Goal: Information Seeking & Learning: Learn about a topic

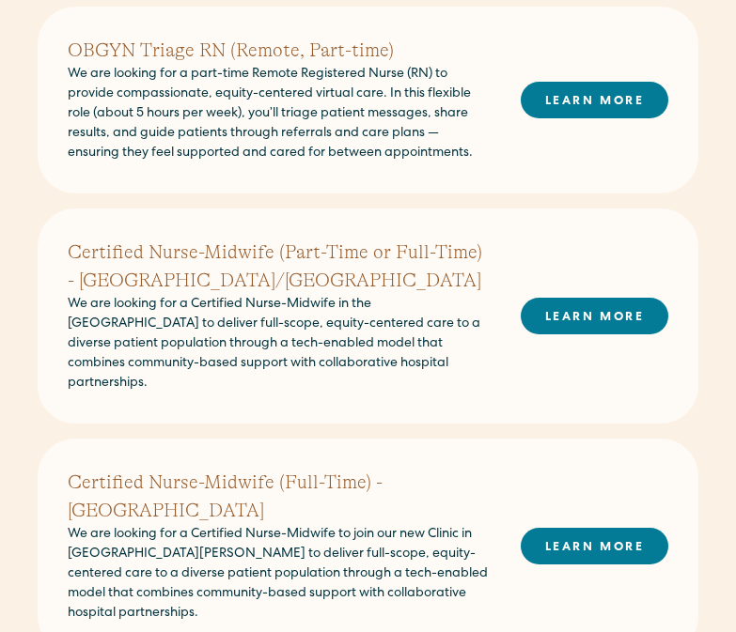
scroll to position [691, 0]
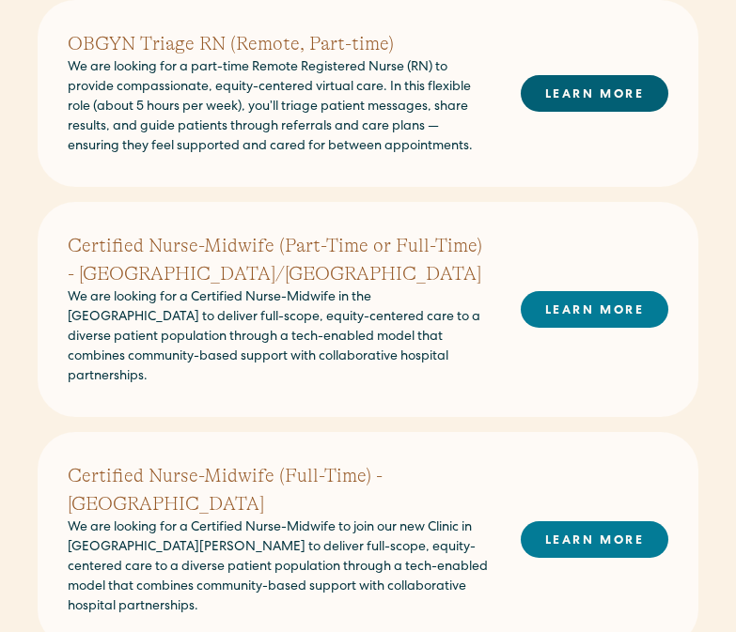
click at [596, 101] on link "LEARN MORE" at bounding box center [595, 93] width 148 height 37
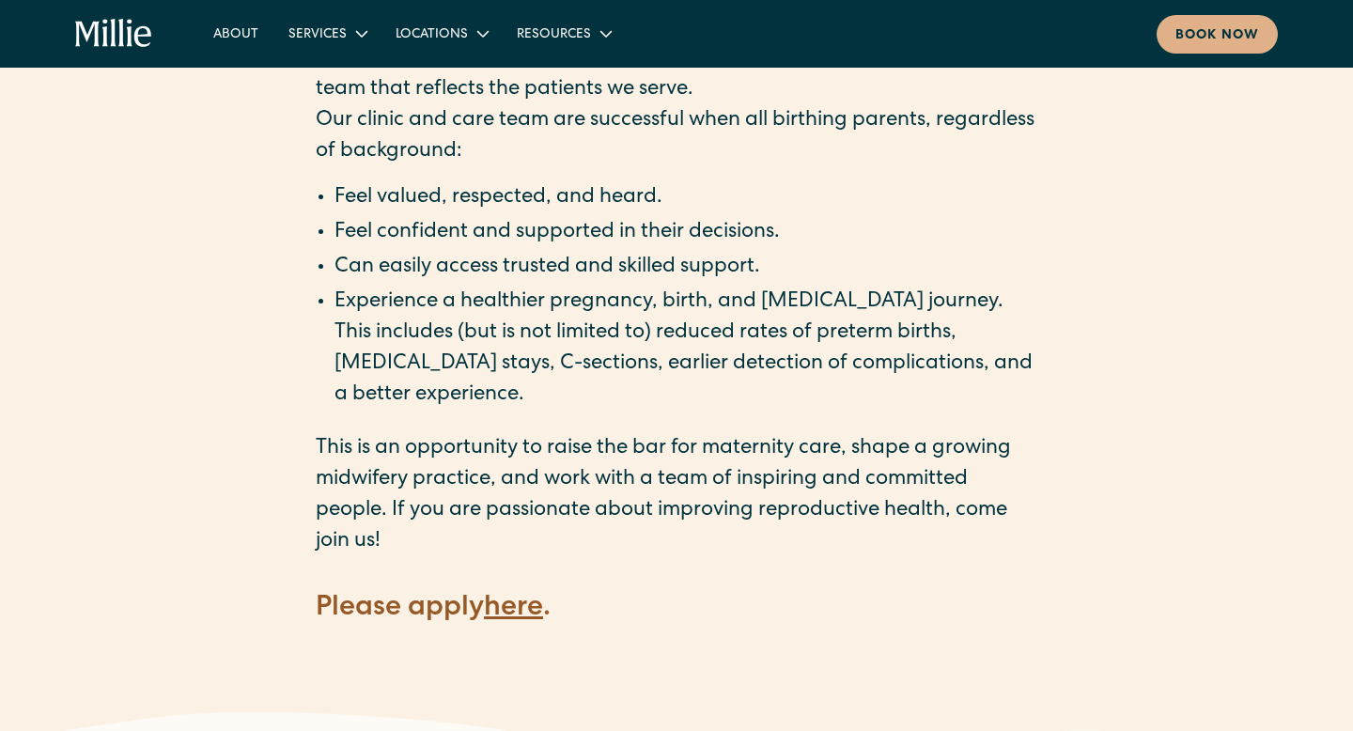
scroll to position [2437, 0]
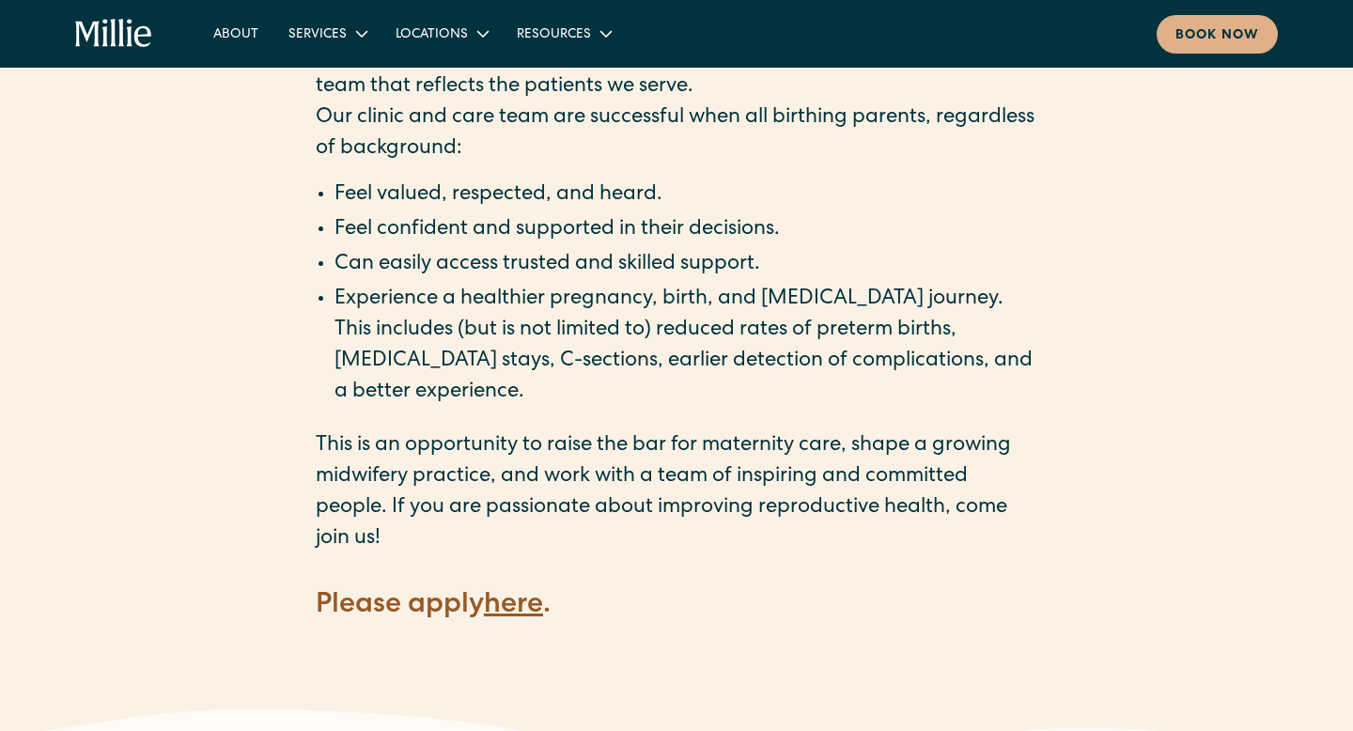
click at [523, 592] on strong "here" at bounding box center [513, 606] width 59 height 28
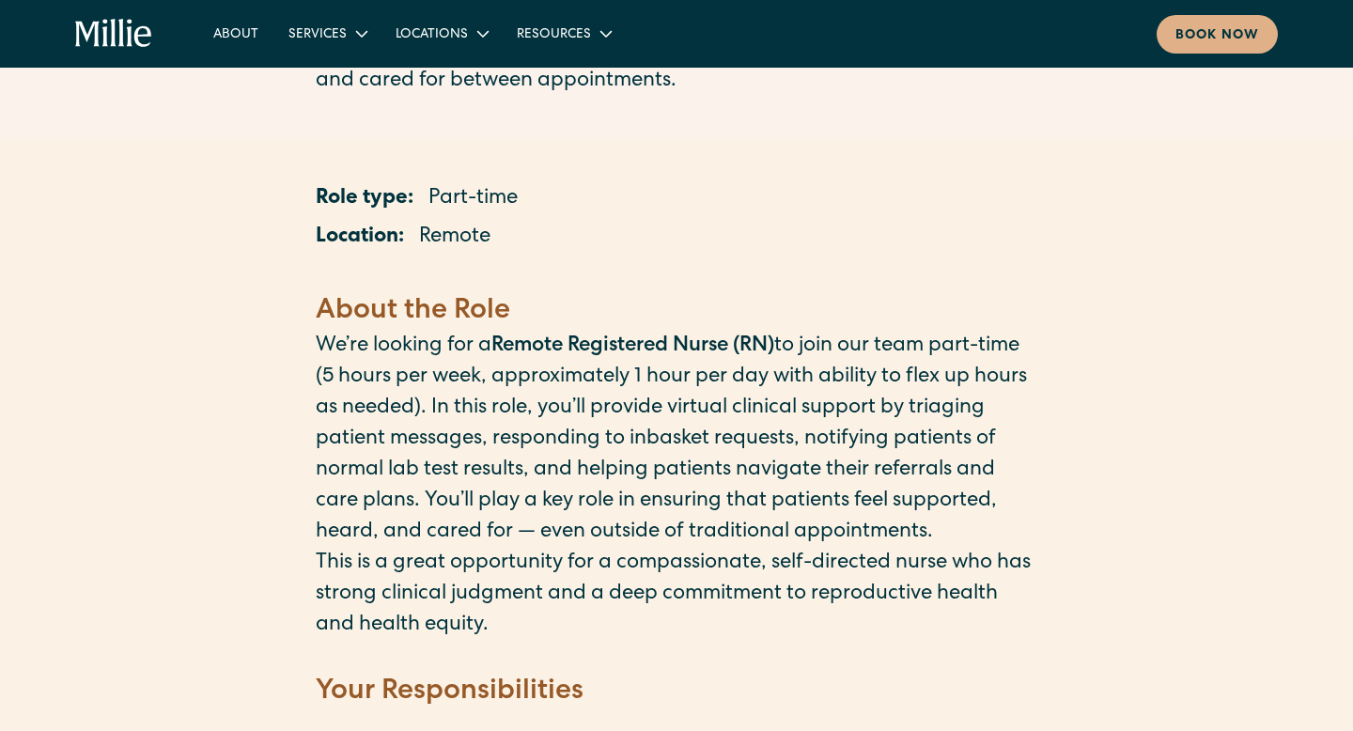
scroll to position [0, 0]
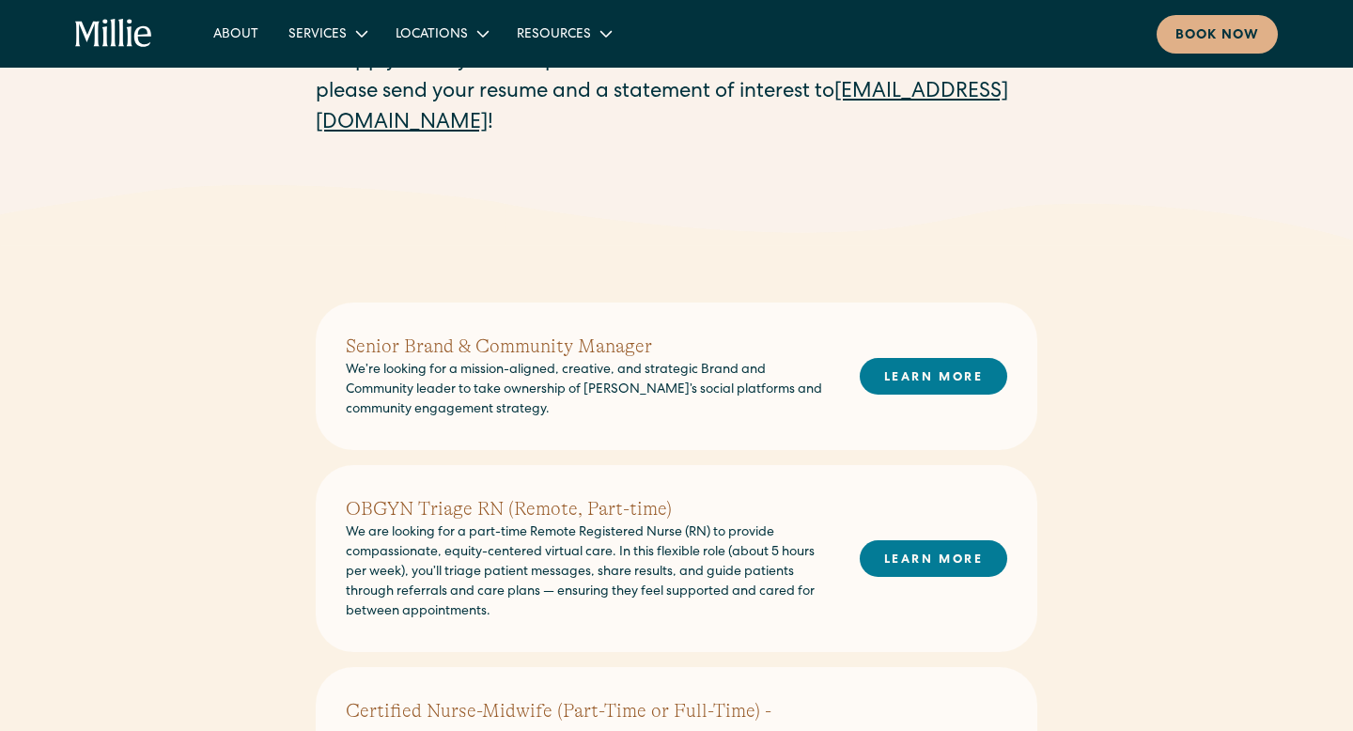
scroll to position [269, 0]
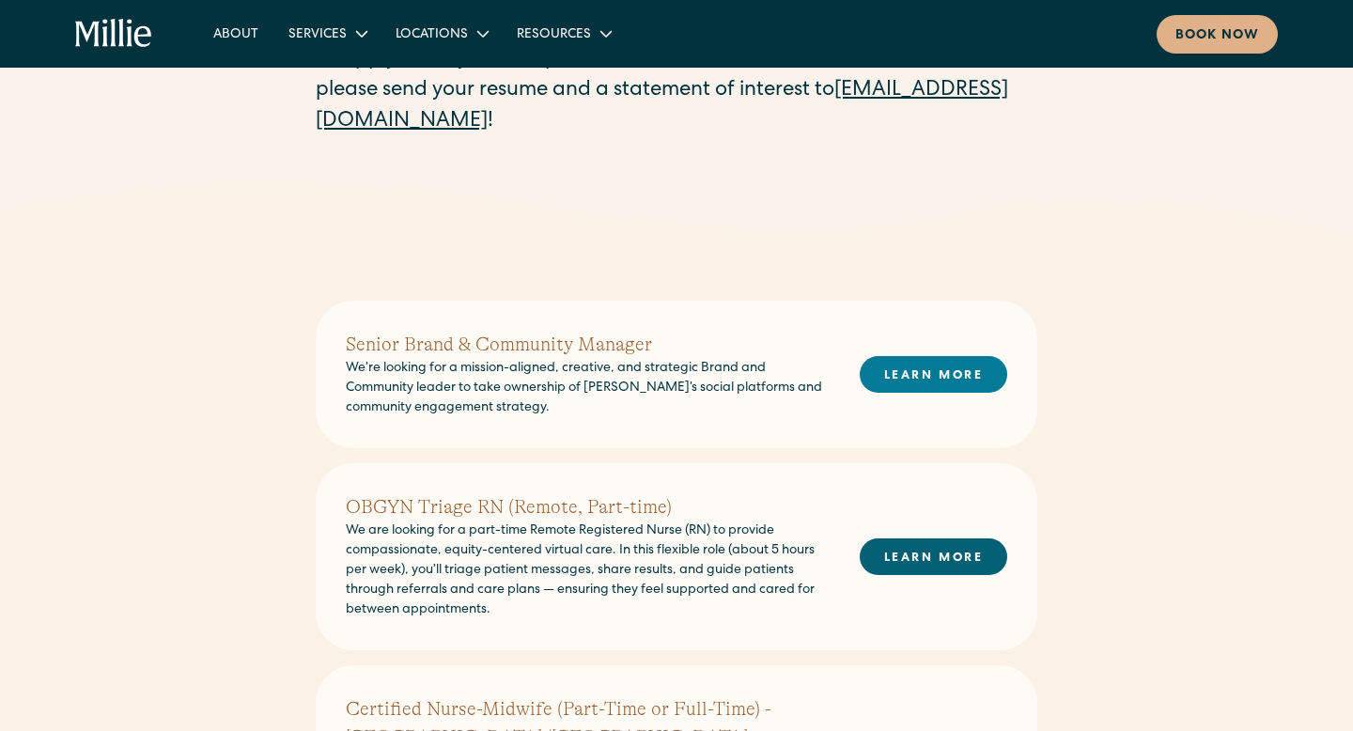
click at [937, 566] on link "LEARN MORE" at bounding box center [934, 556] width 148 height 37
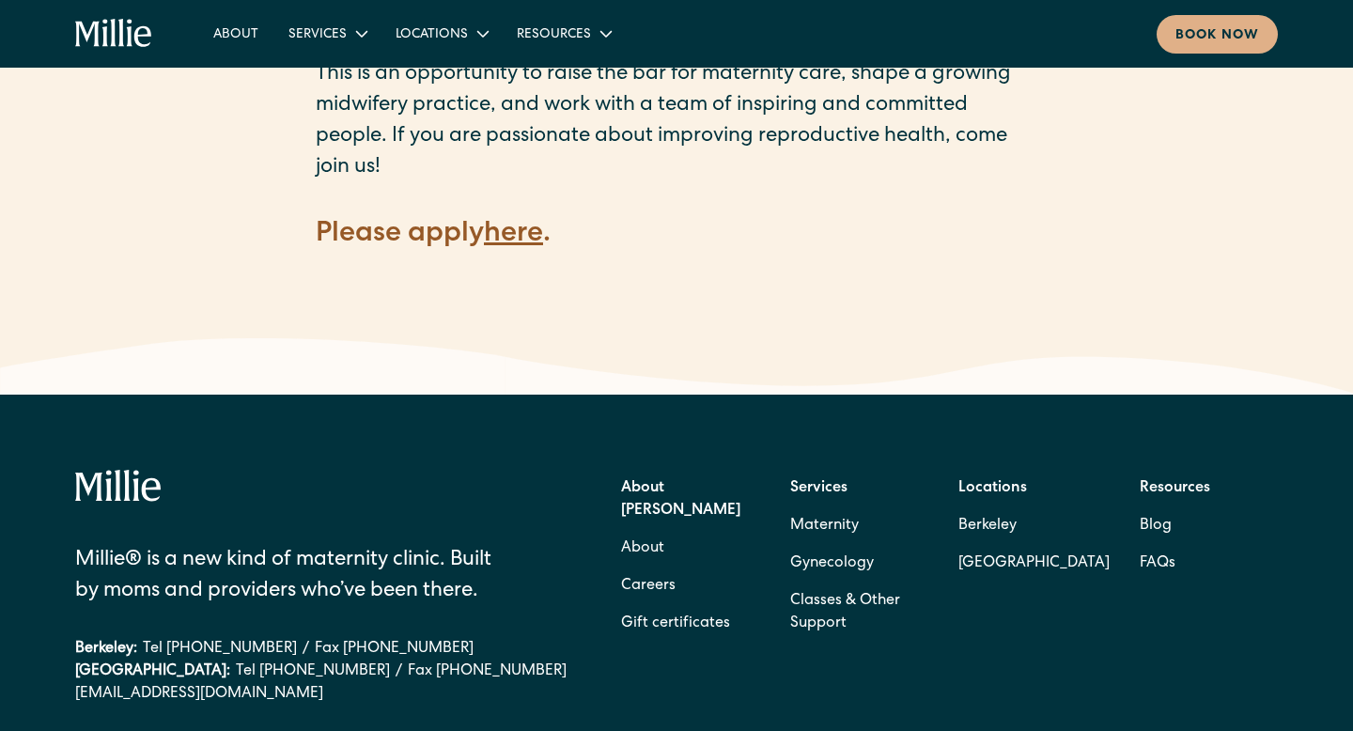
scroll to position [2814, 0]
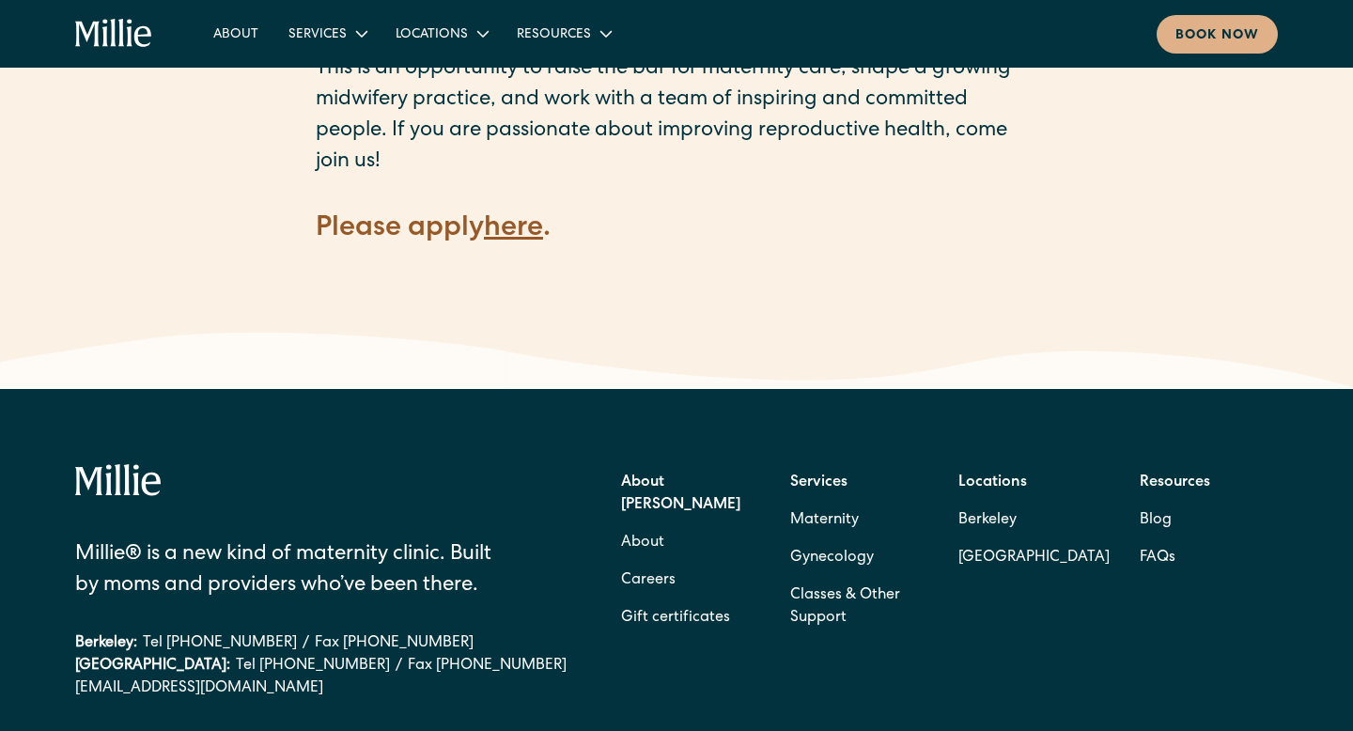
click at [524, 215] on strong "here" at bounding box center [513, 229] width 59 height 28
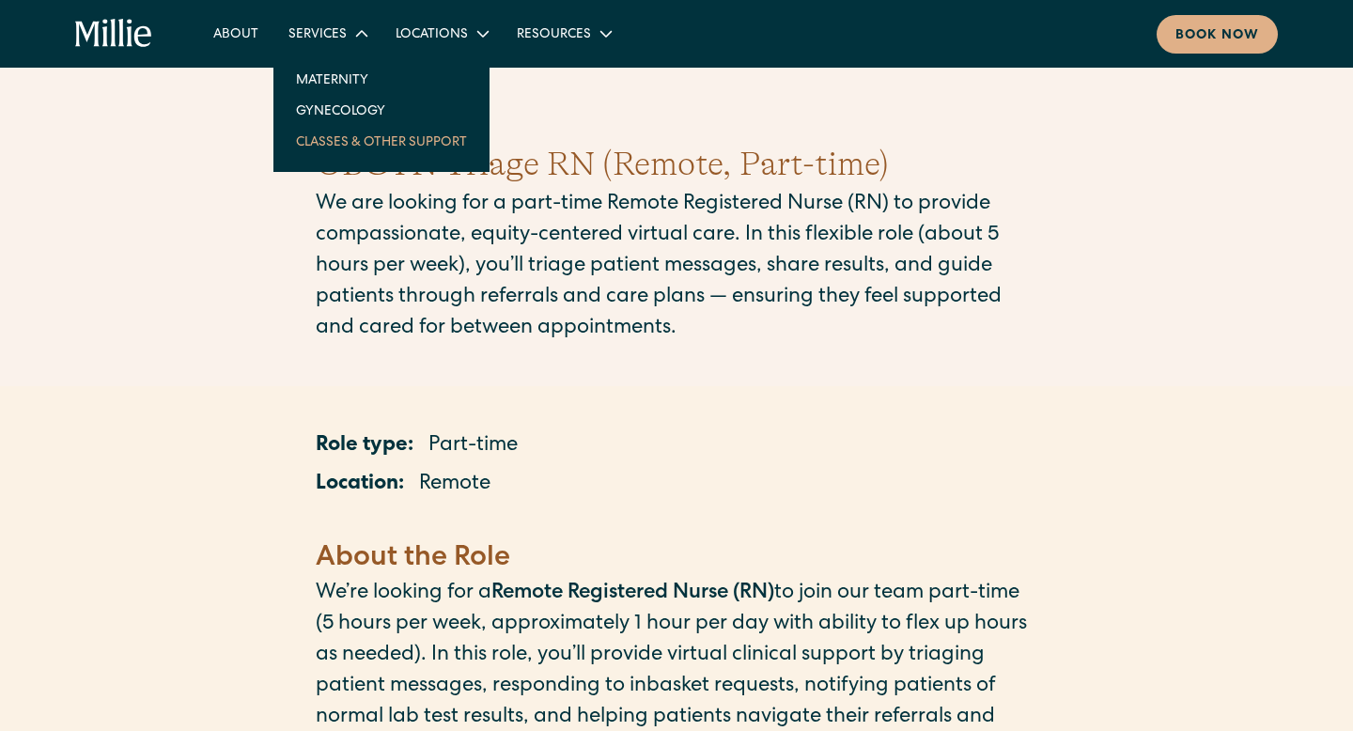
click at [339, 146] on link "Classes & Other Support" at bounding box center [381, 141] width 201 height 31
